Goal: Information Seeking & Learning: Learn about a topic

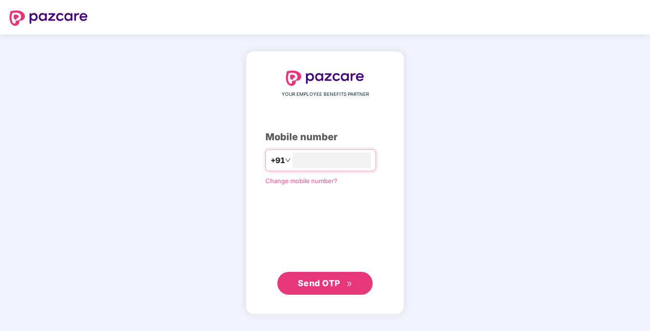
type input "**********"
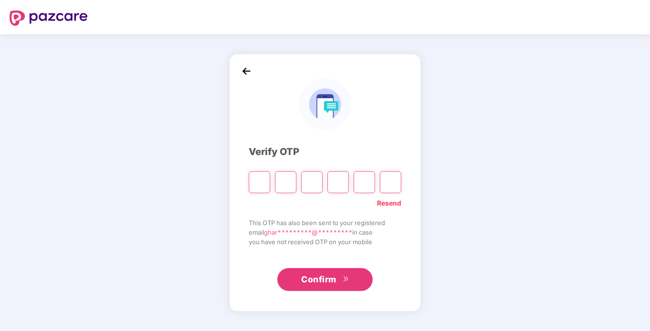
type input "*"
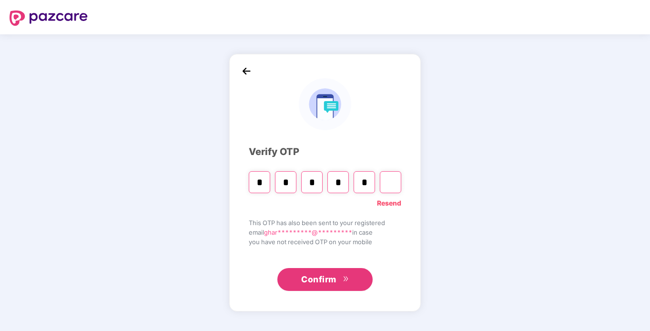
type input "*"
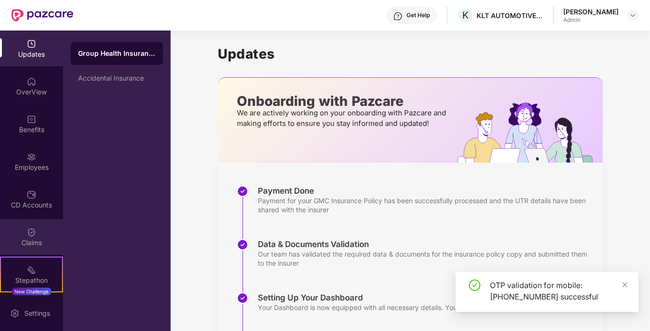
click at [27, 229] on img at bounding box center [32, 232] width 10 height 10
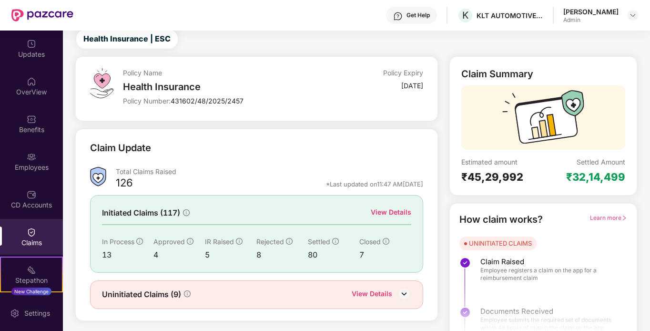
scroll to position [42, 0]
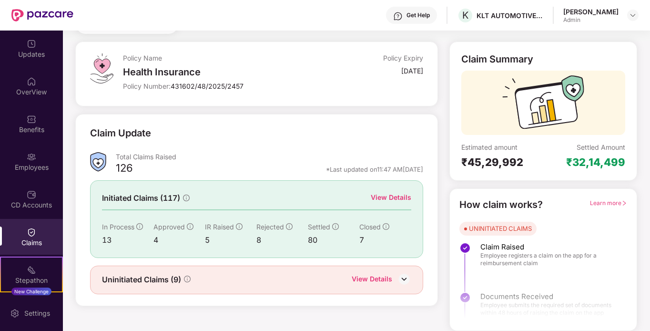
click at [385, 195] on div "View Details" at bounding box center [391, 197] width 40 height 10
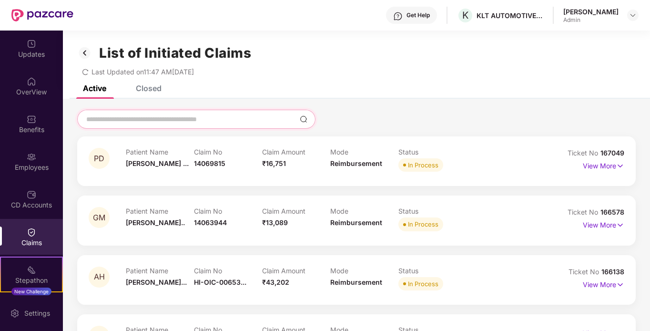
click at [205, 116] on input at bounding box center [190, 119] width 211 height 10
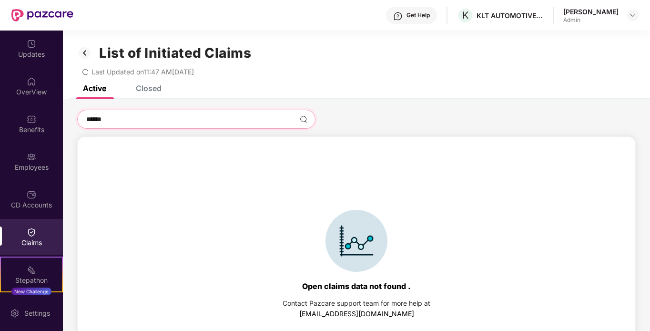
type input "******"
click at [141, 89] on div "Closed" at bounding box center [149, 88] width 26 height 10
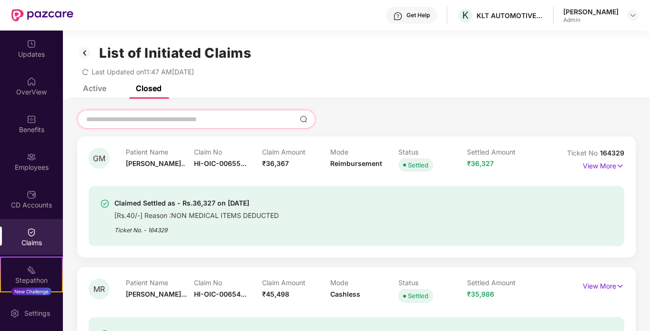
click at [140, 115] on input at bounding box center [190, 119] width 211 height 10
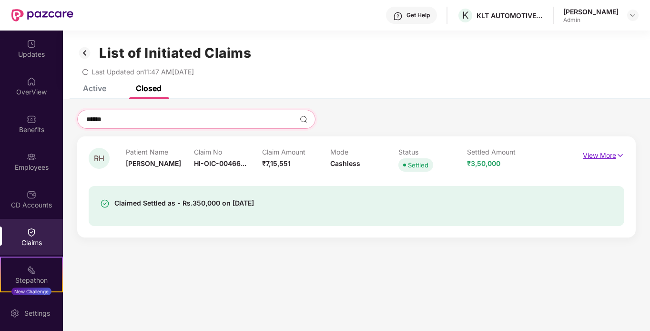
type input "******"
click at [593, 157] on p "View More" at bounding box center [603, 154] width 41 height 13
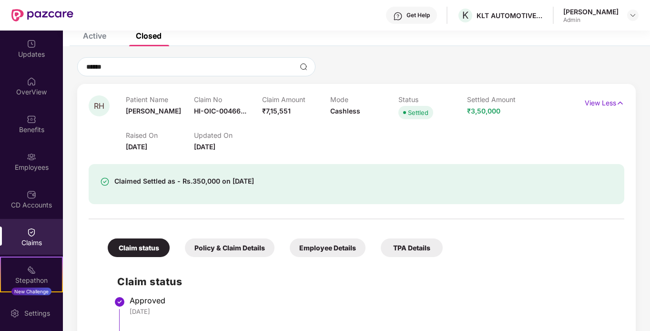
scroll to position [52, 0]
click at [236, 242] on div "Policy & Claim Details" at bounding box center [230, 247] width 90 height 19
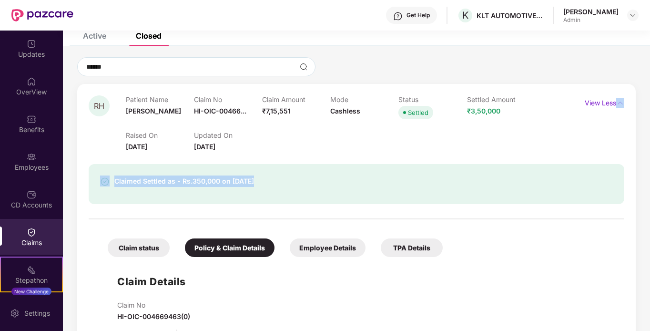
drag, startPoint x: 647, startPoint y: 143, endPoint x: 650, endPoint y: 196, distance: 53.5
click at [649, 196] on html "Get Help K KLT AUTOMOTIVE AND TUBULAR PRODUCTS LTD [PERSON_NAME] Admin Updates …" at bounding box center [325, 165] width 650 height 331
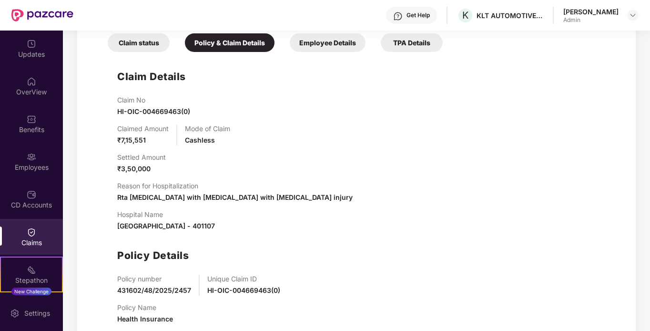
scroll to position [258, 0]
click at [529, 200] on div "Reason for Hospitalization Rta [MEDICAL_DATA] with [MEDICAL_DATA] with [MEDICAL…" at bounding box center [365, 191] width 497 height 21
click at [343, 44] on div "Employee Details" at bounding box center [328, 42] width 76 height 19
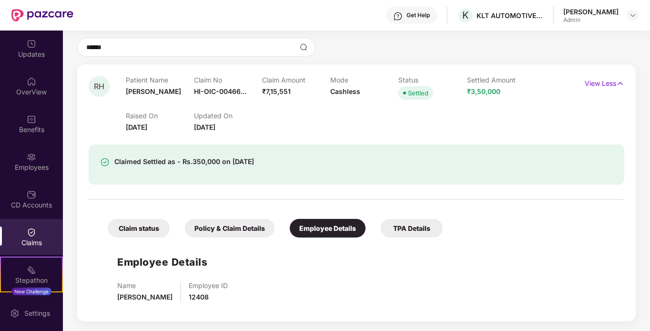
click at [154, 228] on div "Claim status" at bounding box center [139, 228] width 62 height 19
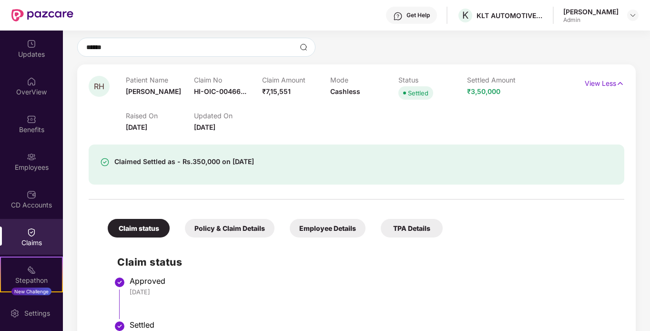
scroll to position [108, 0]
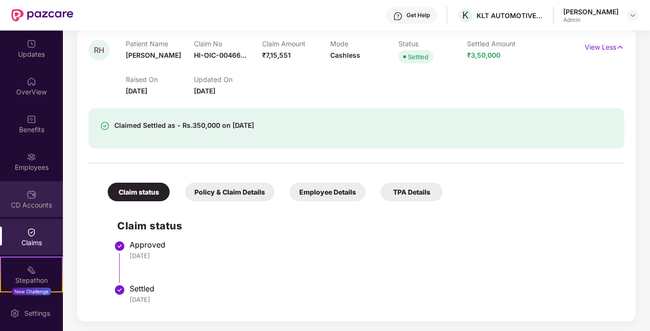
click at [40, 191] on div "CD Accounts" at bounding box center [31, 199] width 63 height 36
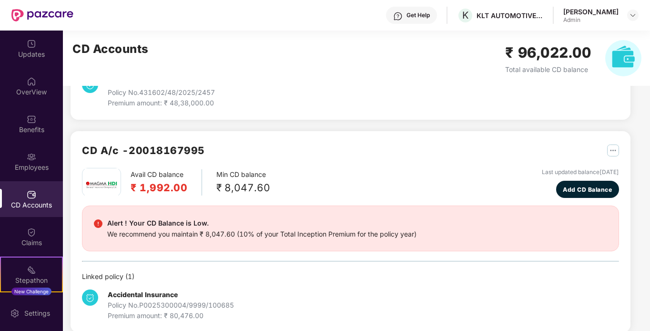
scroll to position [191, 0]
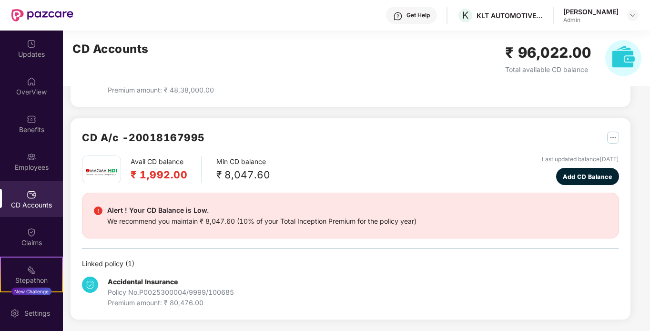
drag, startPoint x: 648, startPoint y: 160, endPoint x: 650, endPoint y: 90, distance: 70.0
click at [649, 90] on html "Get Help K KLT AUTOMOTIVE AND TUBULAR PRODUCTS LTD [PERSON_NAME] Admin Updates …" at bounding box center [325, 165] width 650 height 331
click at [411, 137] on div "CD A/c - 20018167995" at bounding box center [350, 142] width 537 height 25
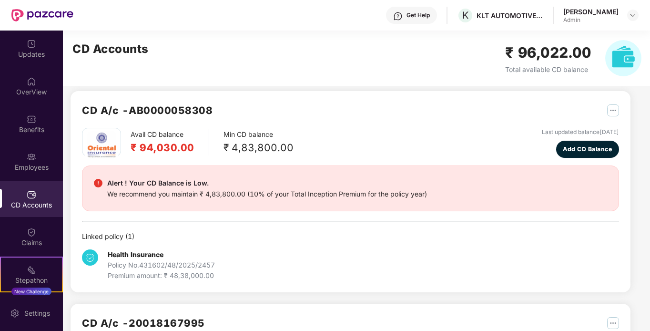
scroll to position [0, 0]
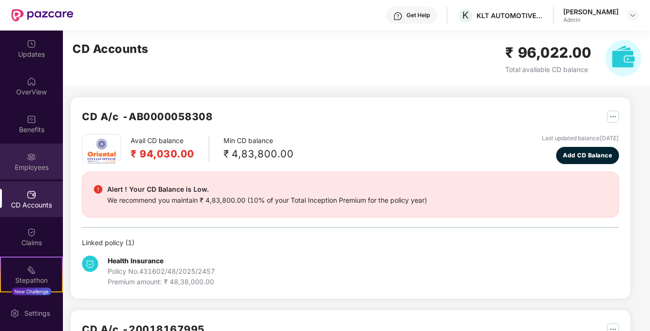
click at [47, 158] on div "Employees" at bounding box center [31, 161] width 63 height 36
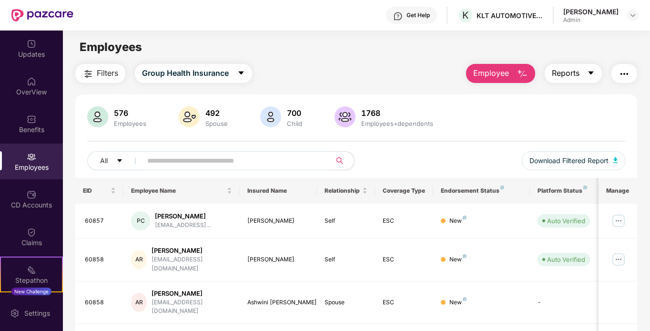
click at [594, 71] on icon "caret-down" at bounding box center [591, 73] width 8 height 8
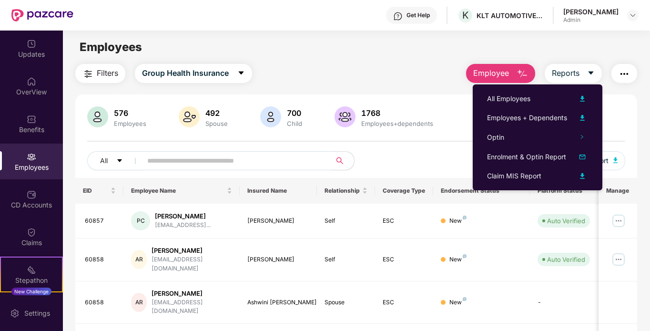
click at [617, 76] on button "button" at bounding box center [624, 73] width 26 height 19
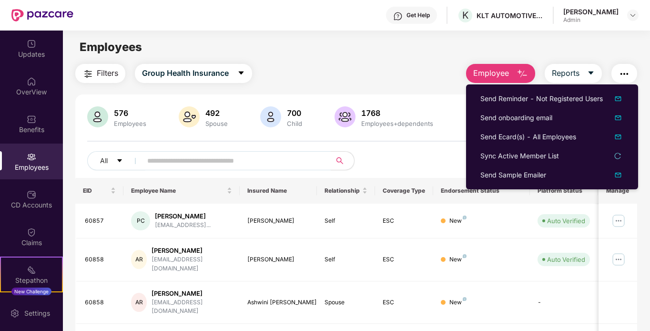
click at [419, 78] on div "Filters Group Health Insurance Employee Reports" at bounding box center [356, 73] width 562 height 19
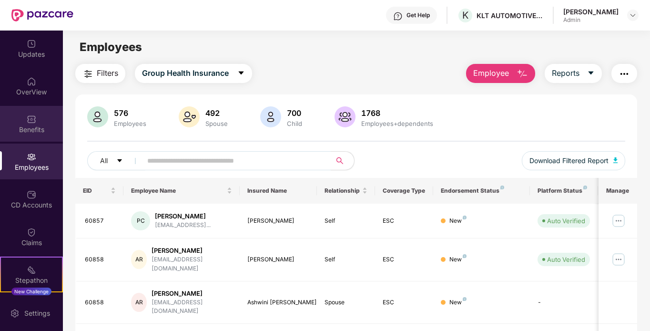
click at [20, 123] on div "Benefits" at bounding box center [31, 124] width 63 height 36
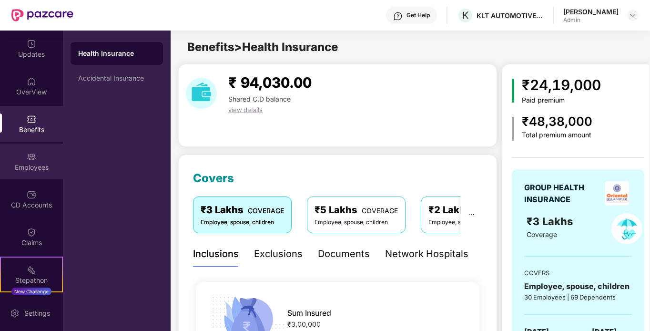
click at [21, 168] on div "Employees" at bounding box center [31, 167] width 63 height 10
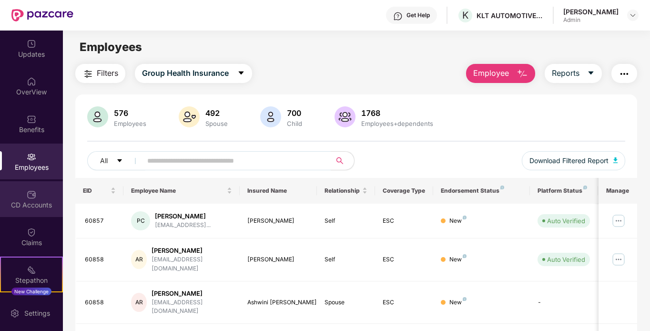
click at [23, 204] on div "CD Accounts" at bounding box center [31, 205] width 63 height 10
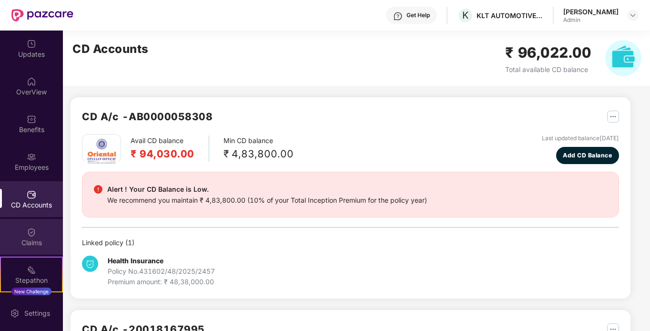
click at [20, 225] on div "Claims" at bounding box center [31, 237] width 63 height 36
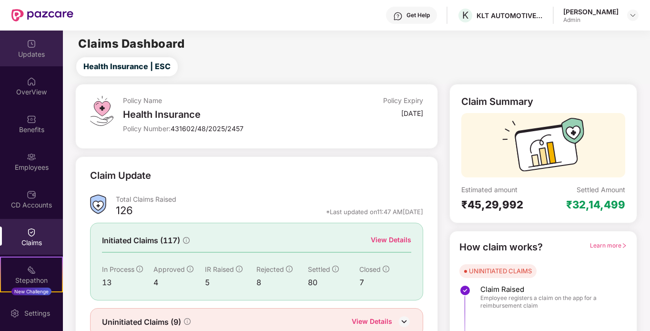
click at [30, 48] on img at bounding box center [32, 44] width 10 height 10
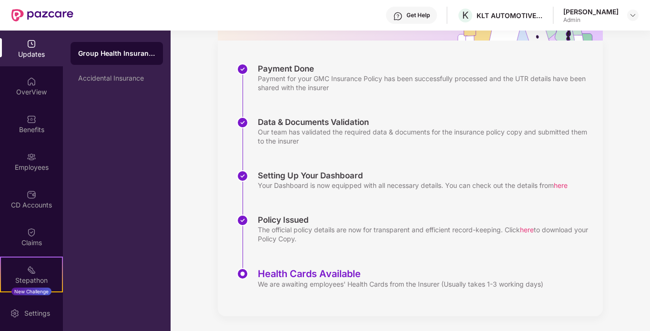
scroll to position [122, 0]
click at [31, 93] on div "OverView" at bounding box center [31, 92] width 63 height 10
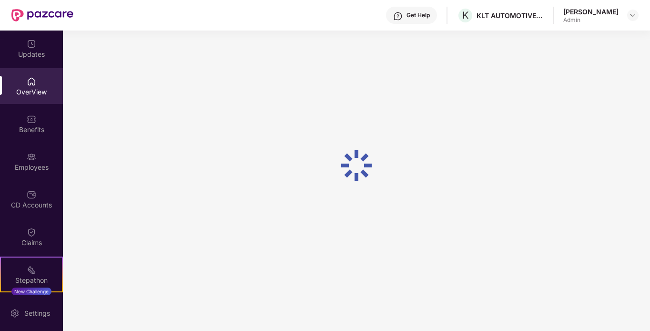
scroll to position [30, 0]
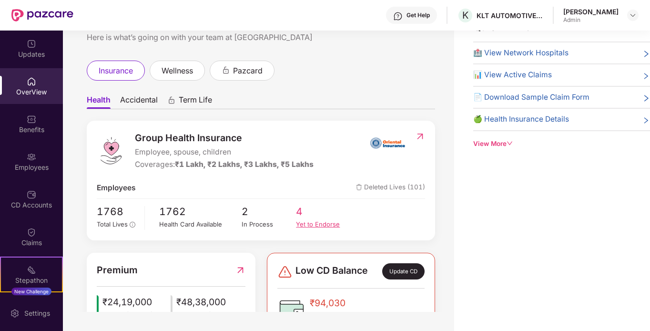
click at [309, 222] on div "Yet to Endorse" at bounding box center [323, 224] width 55 height 10
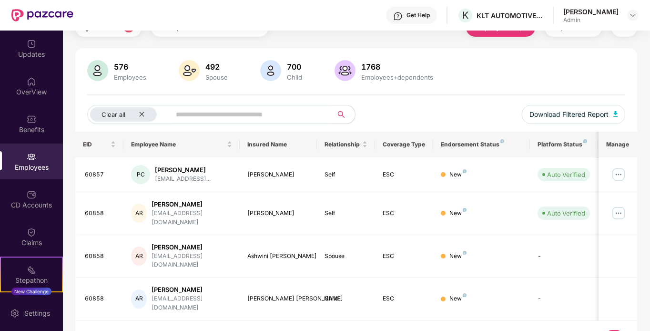
scroll to position [10, 0]
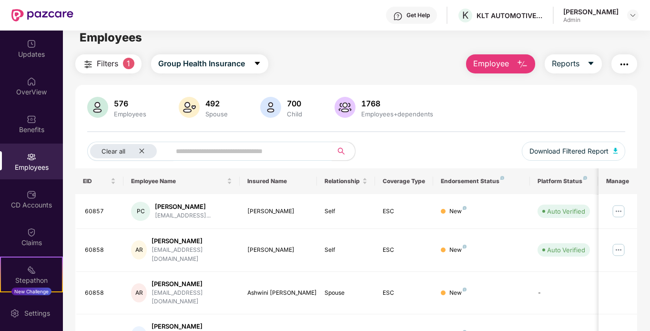
click at [93, 65] on img "button" at bounding box center [87, 64] width 11 height 11
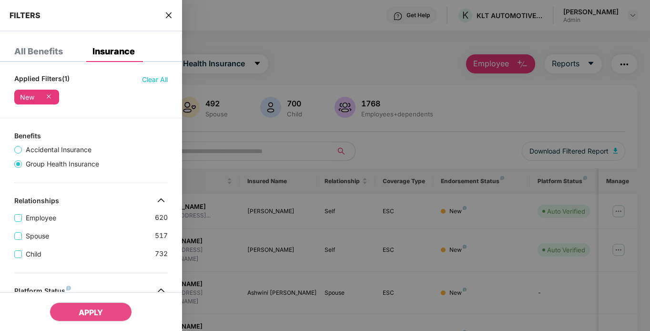
click at [49, 95] on icon at bounding box center [49, 96] width 10 height 10
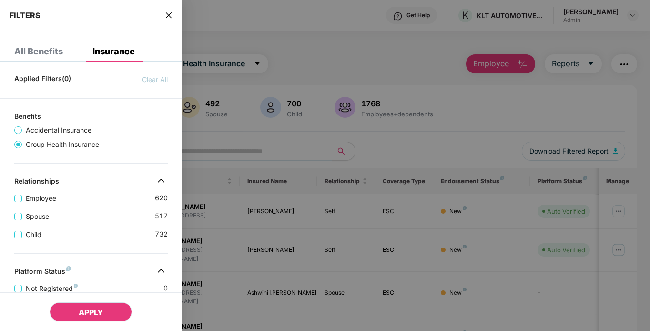
click at [83, 311] on span "APPLY" at bounding box center [91, 312] width 24 height 10
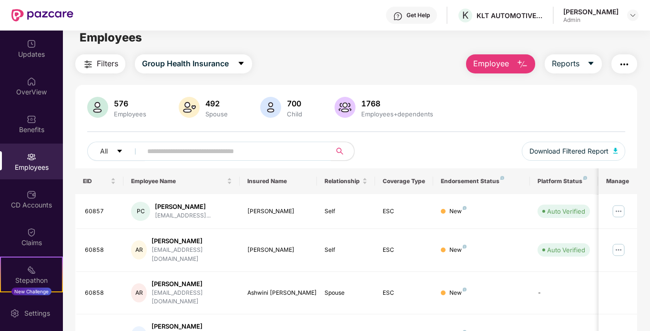
click at [41, 159] on div "Employees" at bounding box center [31, 161] width 63 height 36
click at [42, 83] on div "OverView" at bounding box center [31, 86] width 63 height 36
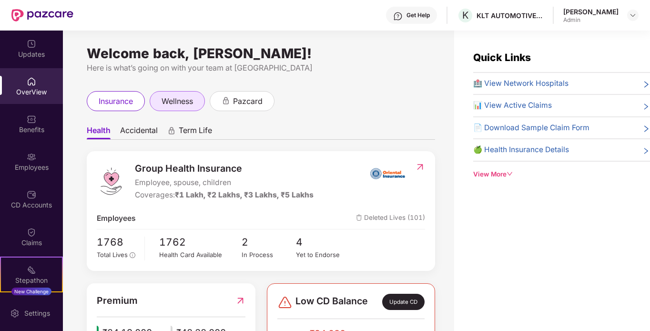
click at [171, 103] on span "wellness" at bounding box center [176, 101] width 31 height 12
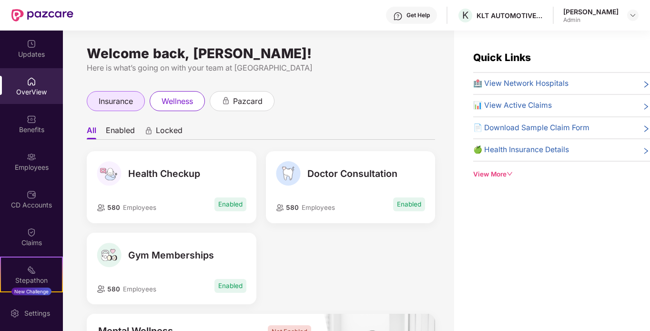
click at [138, 98] on div "insurance" at bounding box center [116, 101] width 58 height 20
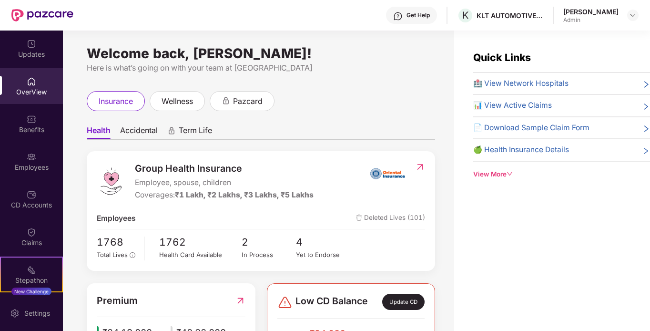
click at [138, 130] on span "Accidental" at bounding box center [139, 132] width 38 height 14
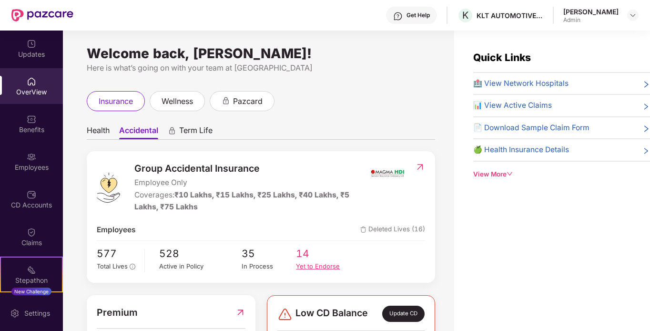
click at [307, 266] on div "Yet to Endorse" at bounding box center [323, 266] width 55 height 10
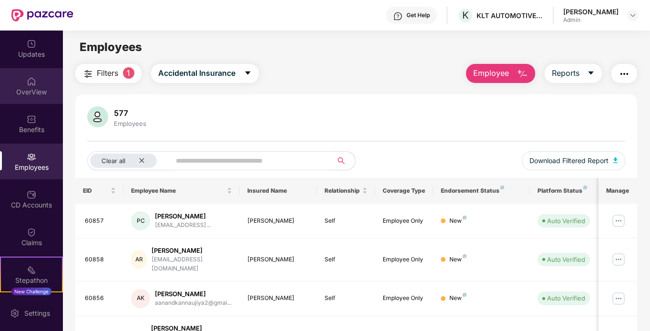
click at [26, 96] on div "OverView" at bounding box center [31, 92] width 63 height 10
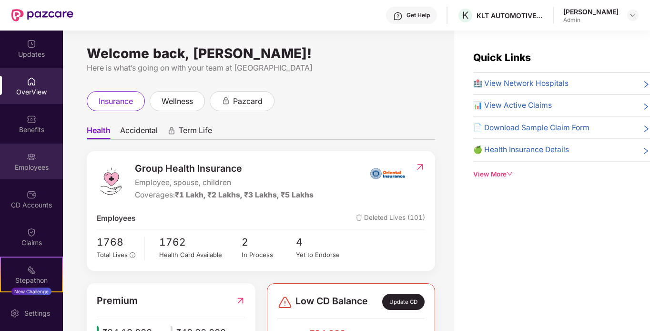
click at [31, 156] on img at bounding box center [32, 157] width 10 height 10
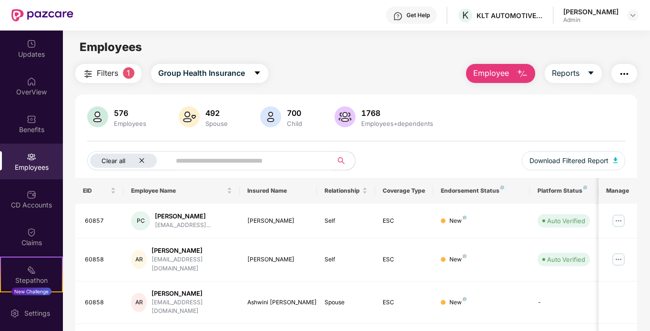
click at [142, 160] on icon "close" at bounding box center [142, 160] width 5 height 5
